Goal: Transaction & Acquisition: Book appointment/travel/reservation

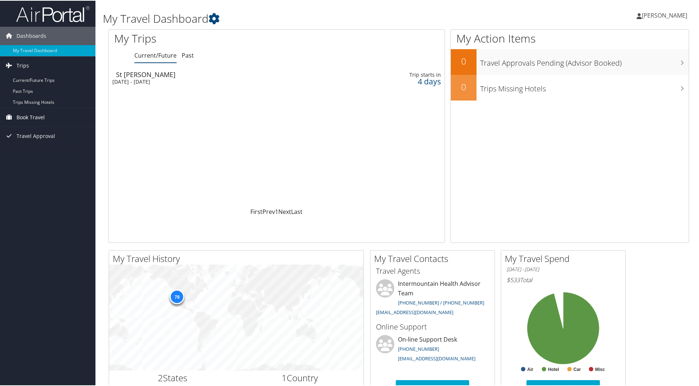
click at [66, 115] on link "Book Travel" at bounding box center [47, 117] width 95 height 18
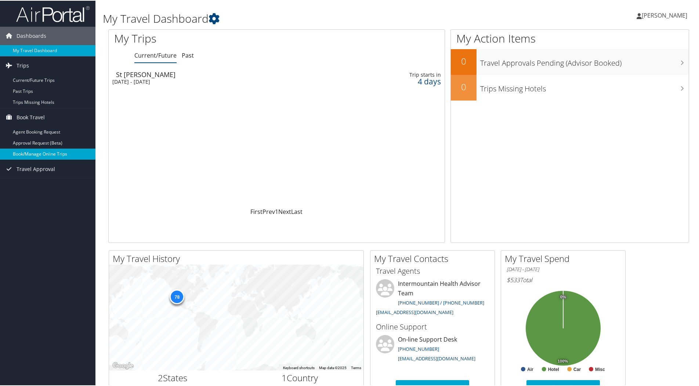
click at [60, 151] on link "Book/Manage Online Trips" at bounding box center [47, 153] width 95 height 11
